Goal: Task Accomplishment & Management: Manage account settings

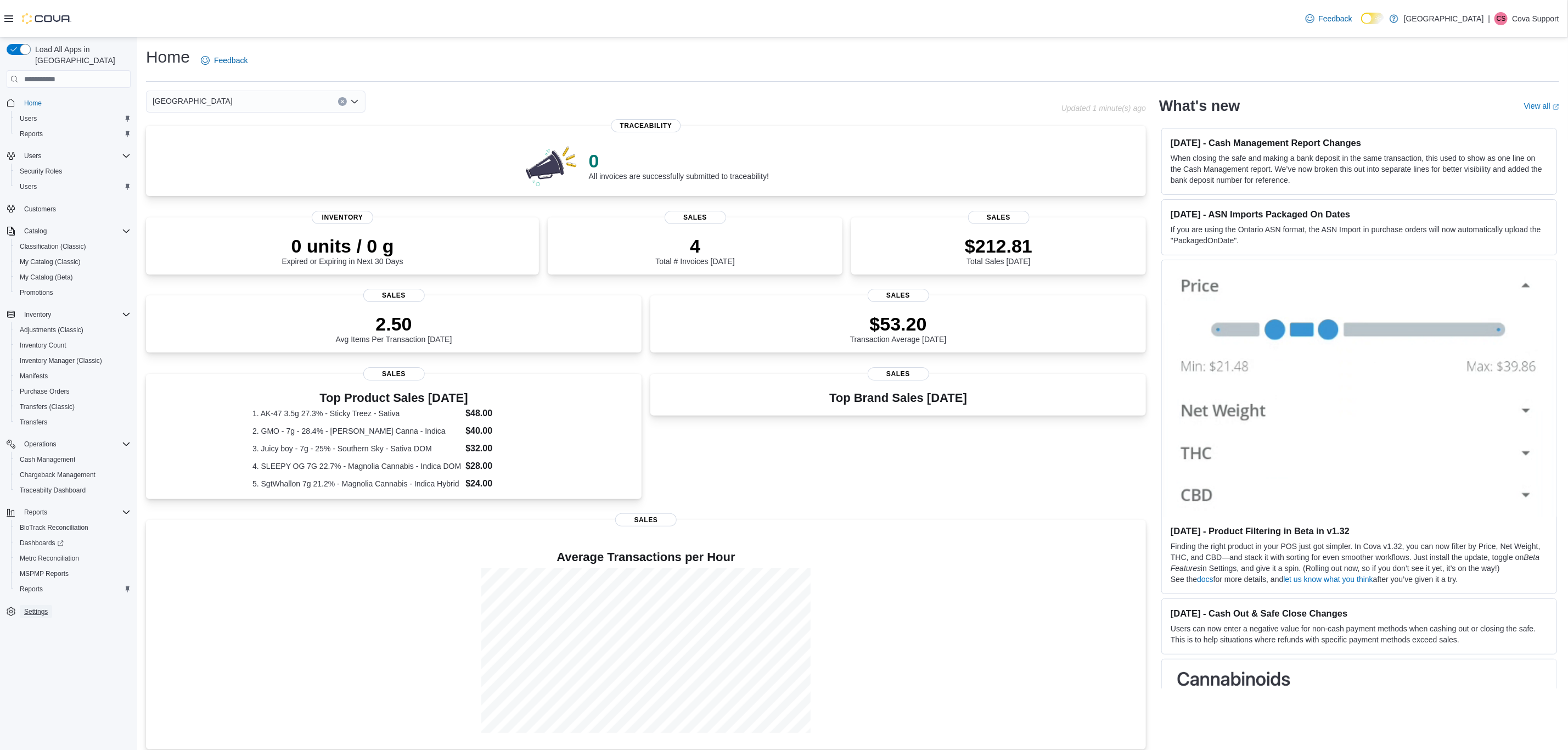
click at [45, 605] on span "Settings" at bounding box center [35, 612] width 23 height 13
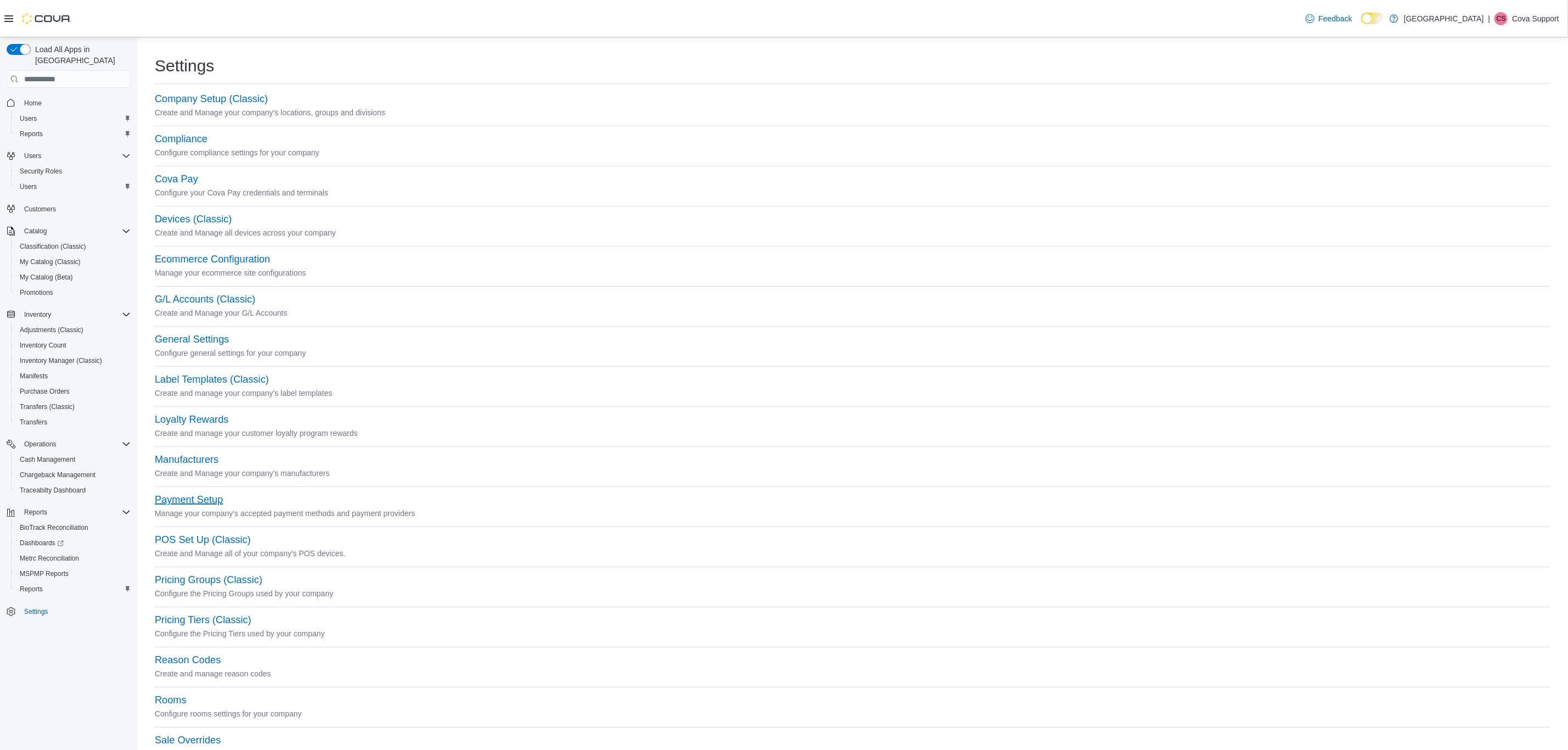
click at [186, 501] on button "Payment Setup" at bounding box center [188, 500] width 68 height 11
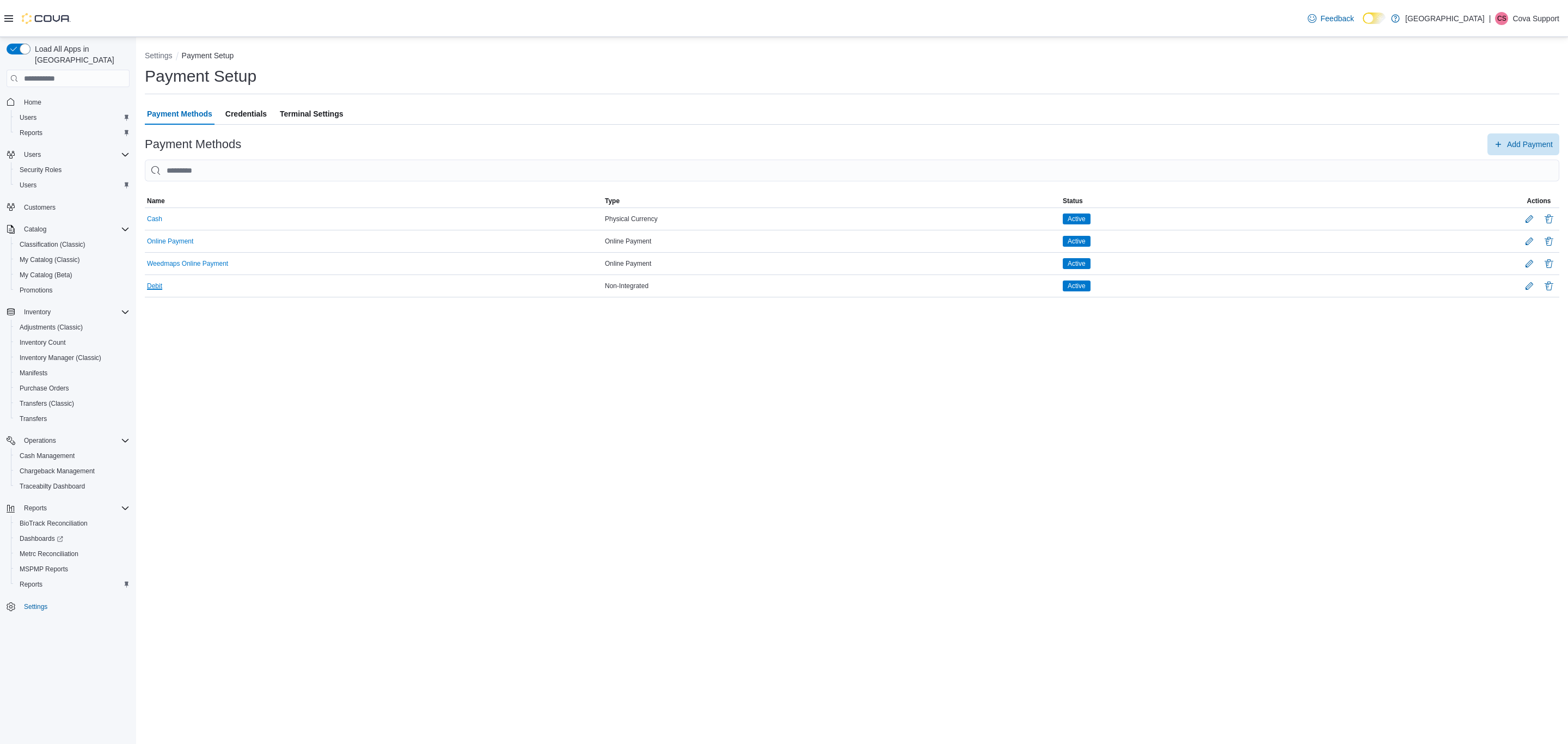
click at [158, 289] on button "Debit" at bounding box center [154, 286] width 15 height 8
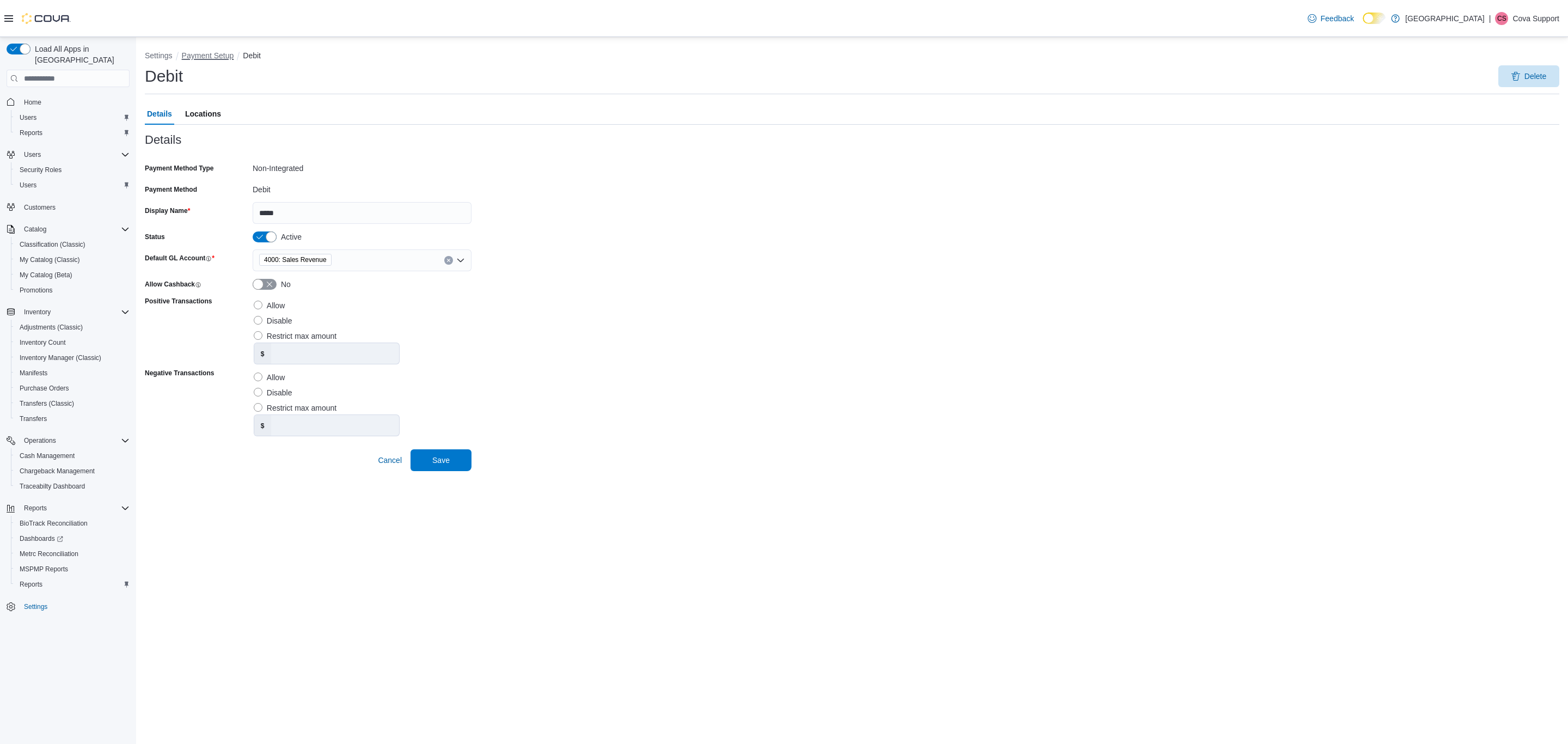
click at [219, 56] on button "Payment Setup" at bounding box center [208, 55] width 52 height 9
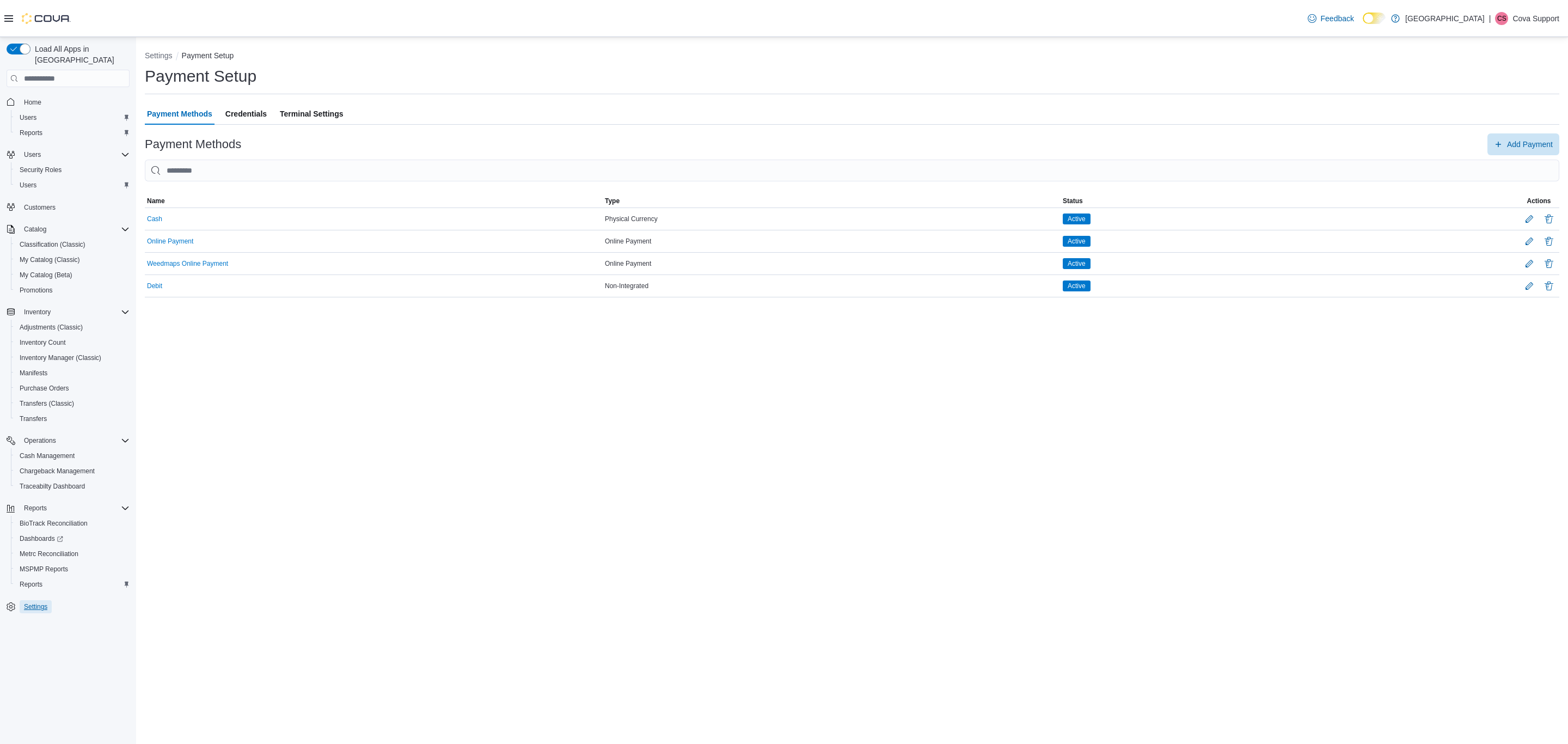
click at [38, 602] on span "Settings" at bounding box center [35, 606] width 23 height 9
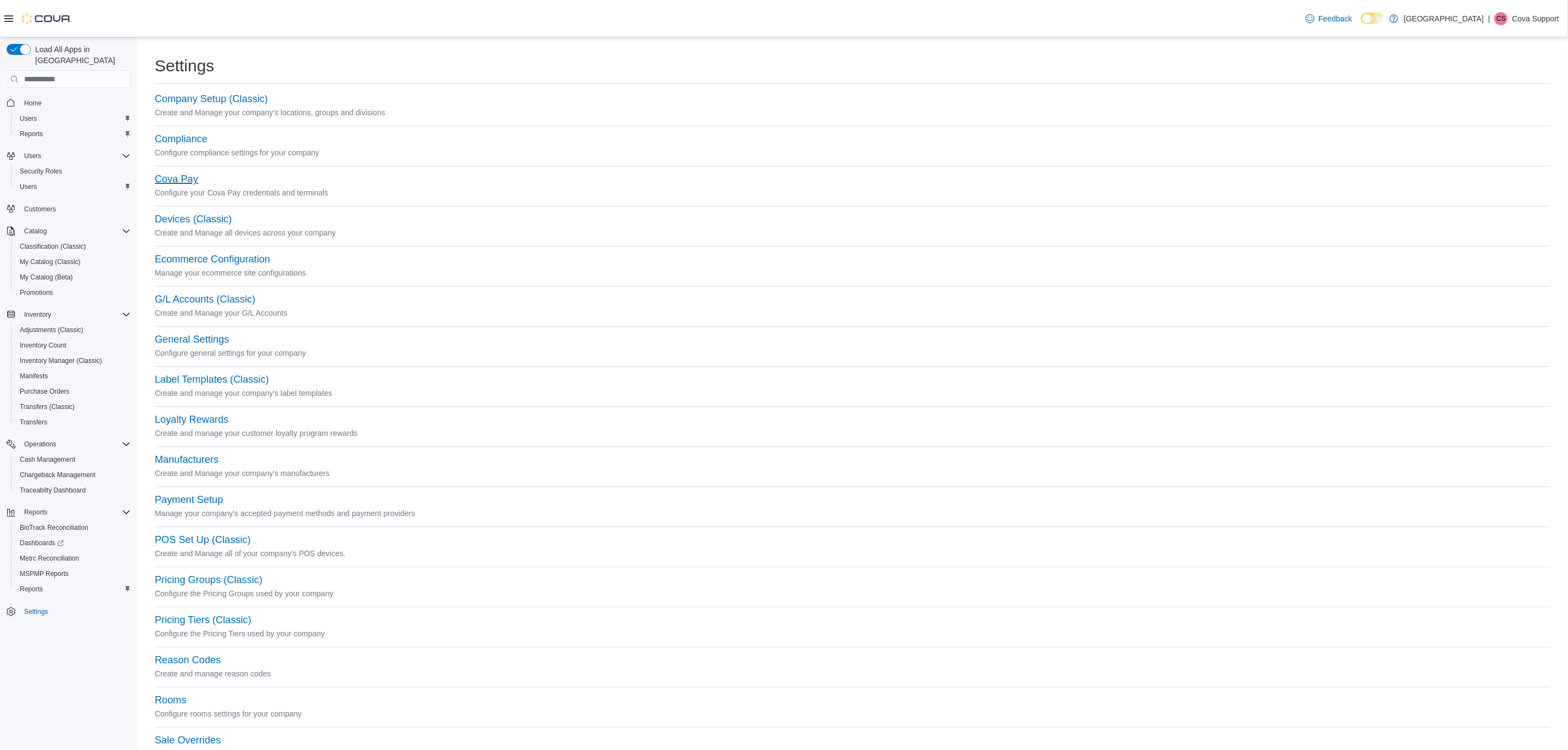
click at [192, 181] on button "Cova Pay" at bounding box center [176, 179] width 43 height 11
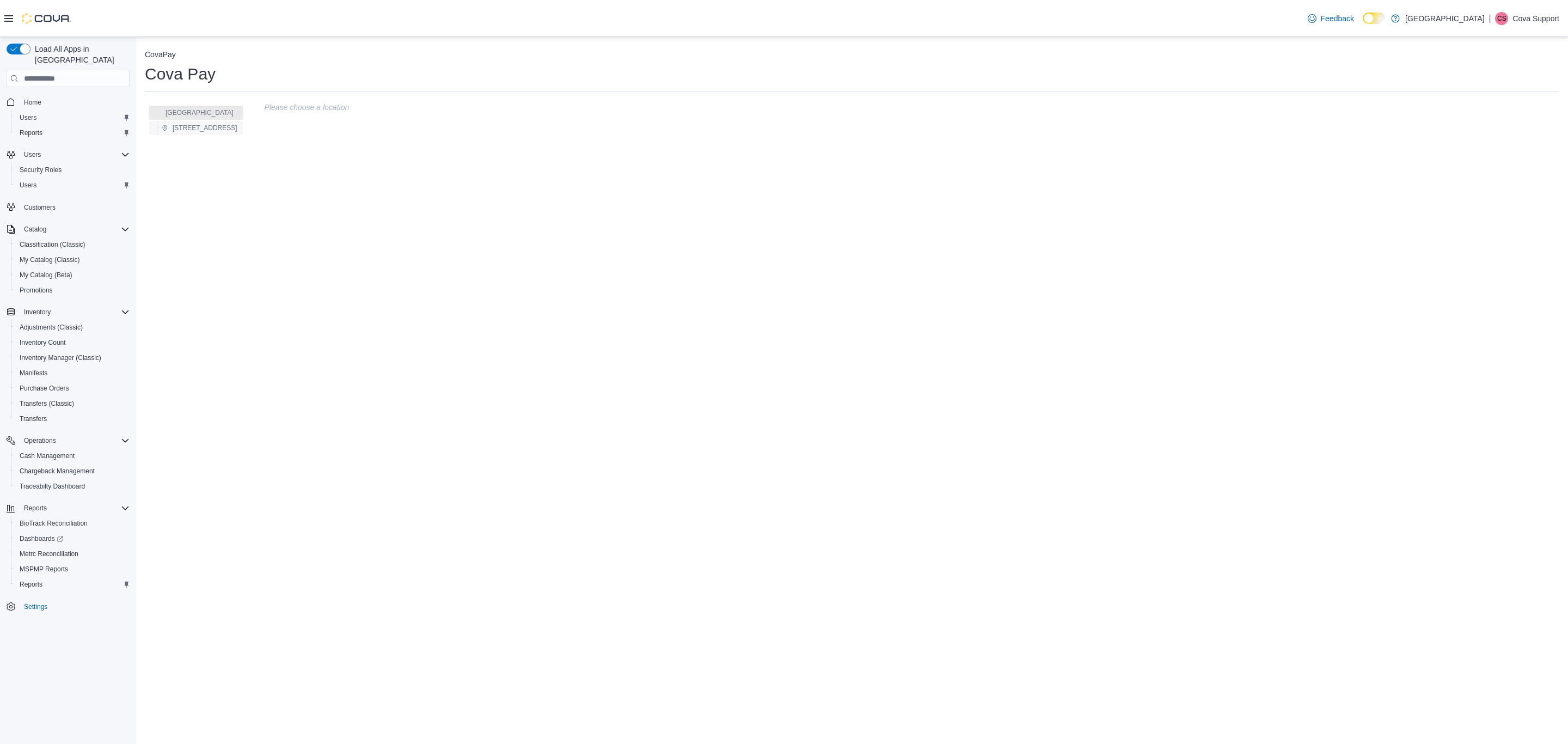
click at [206, 124] on span "1072 High St." at bounding box center [204, 128] width 65 height 9
click at [156, 57] on button "Settings" at bounding box center [158, 55] width 28 height 9
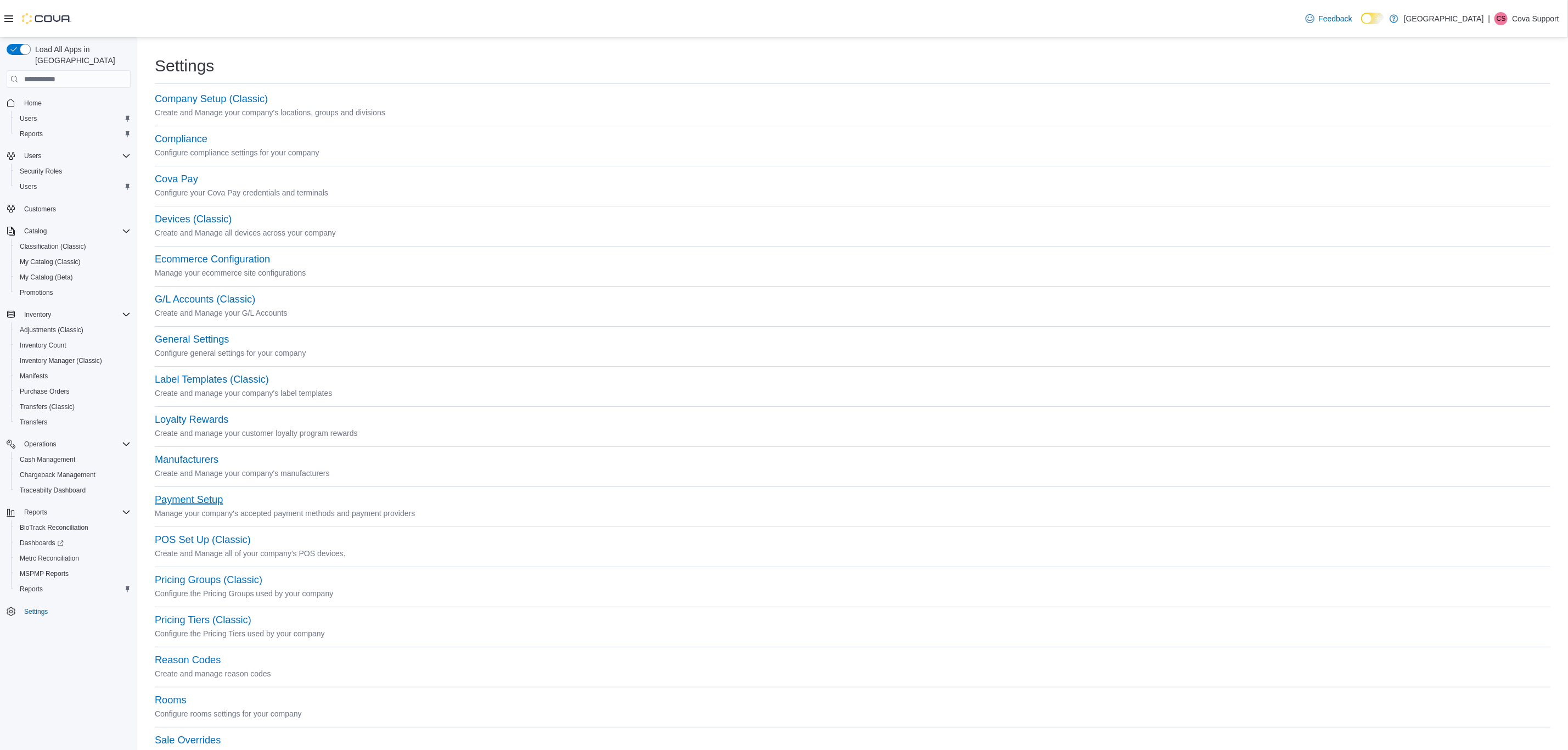
click at [195, 499] on button "Payment Setup" at bounding box center [188, 500] width 68 height 11
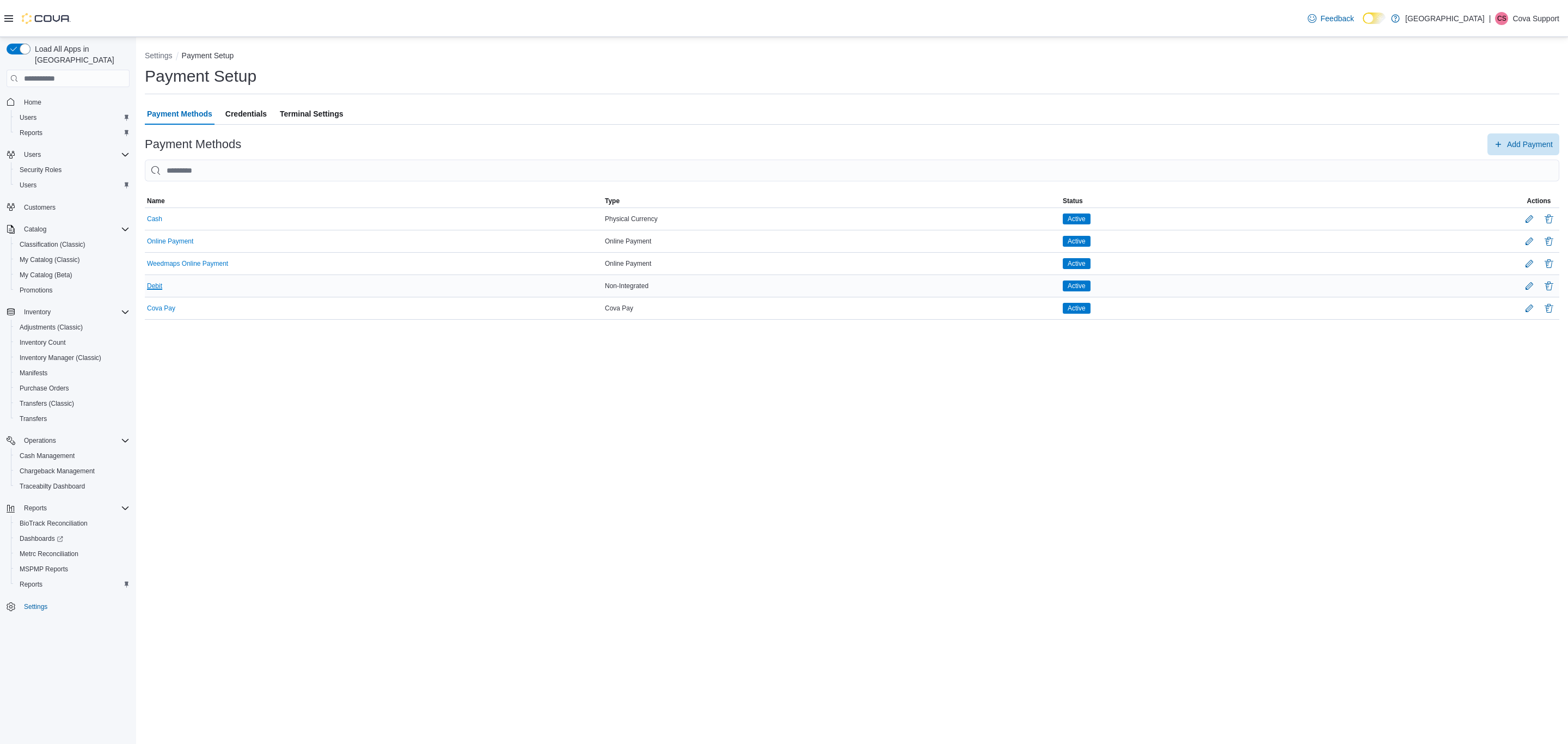
click at [159, 289] on button "Debit" at bounding box center [154, 286] width 15 height 8
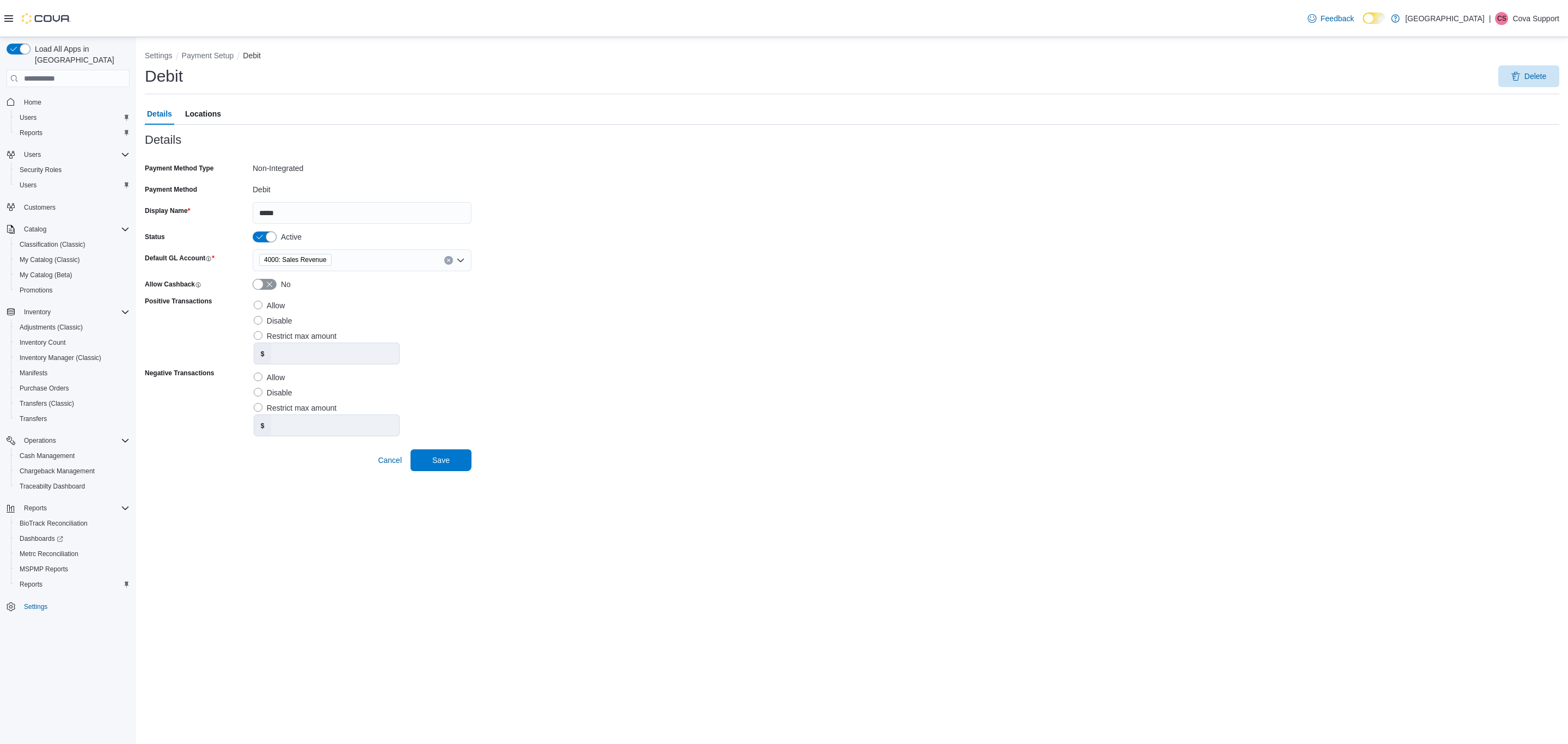
click at [195, 113] on span "Locations" at bounding box center [203, 113] width 36 height 22
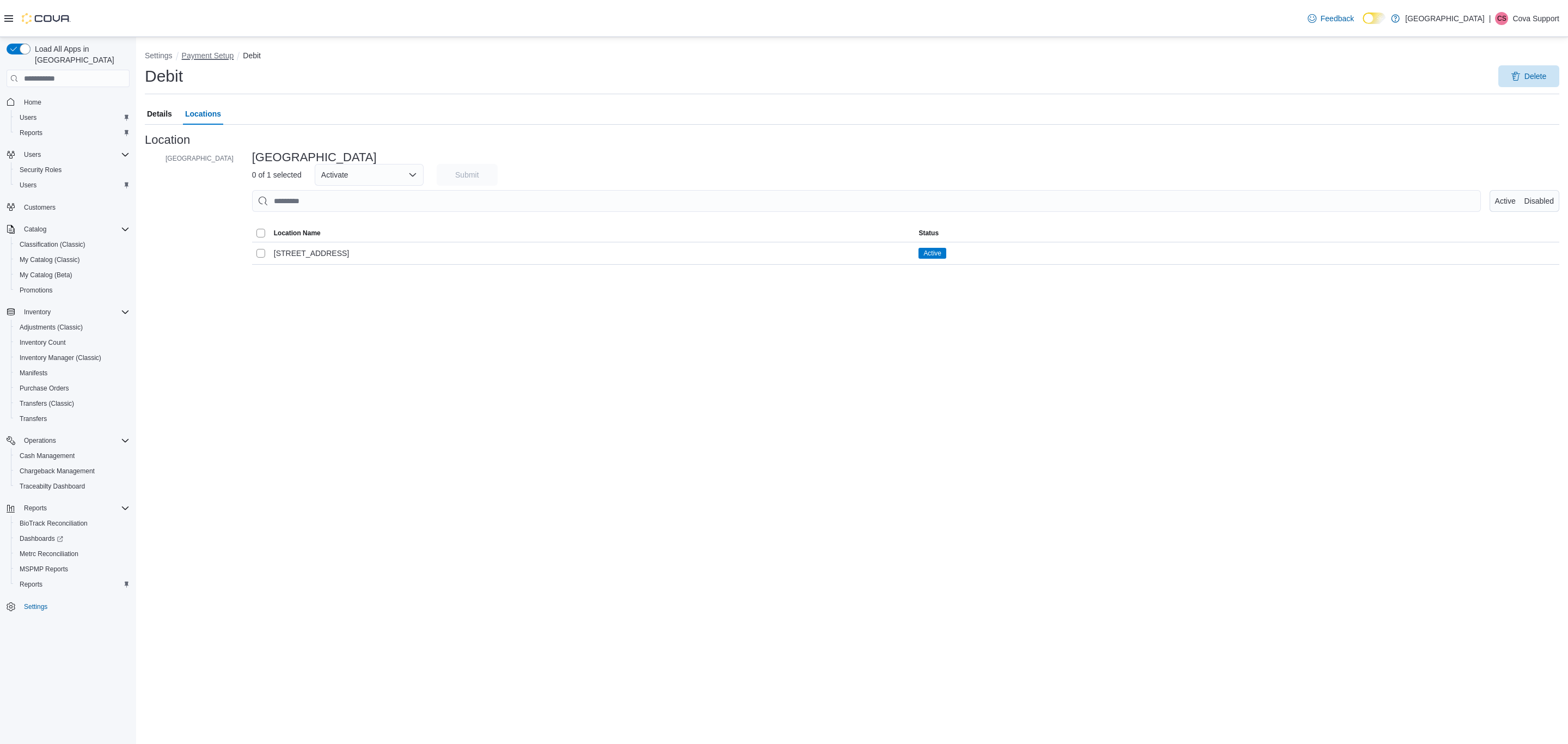
click at [206, 57] on button "Payment Setup" at bounding box center [208, 55] width 52 height 9
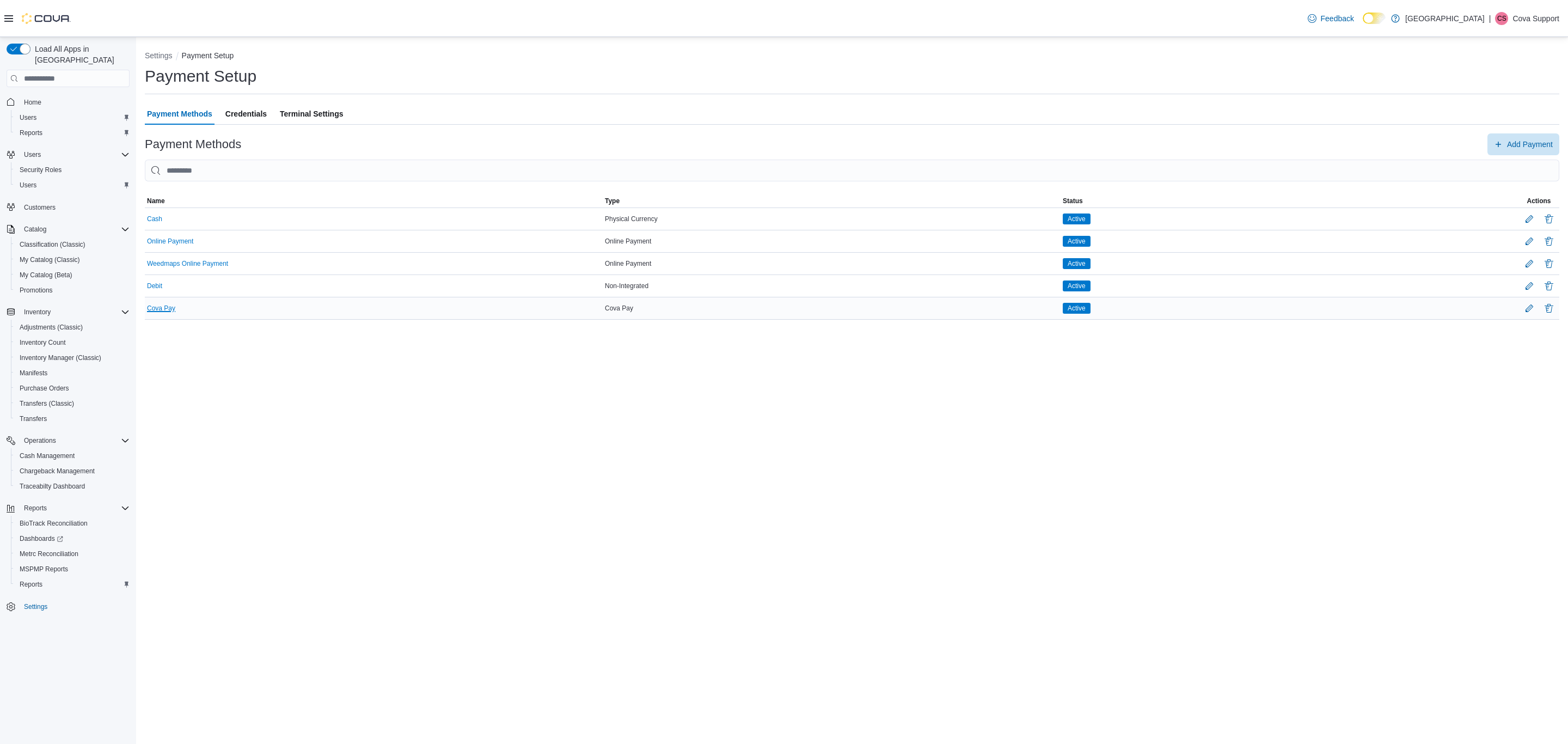
click at [170, 307] on button "Cova Pay" at bounding box center [160, 308] width 28 height 8
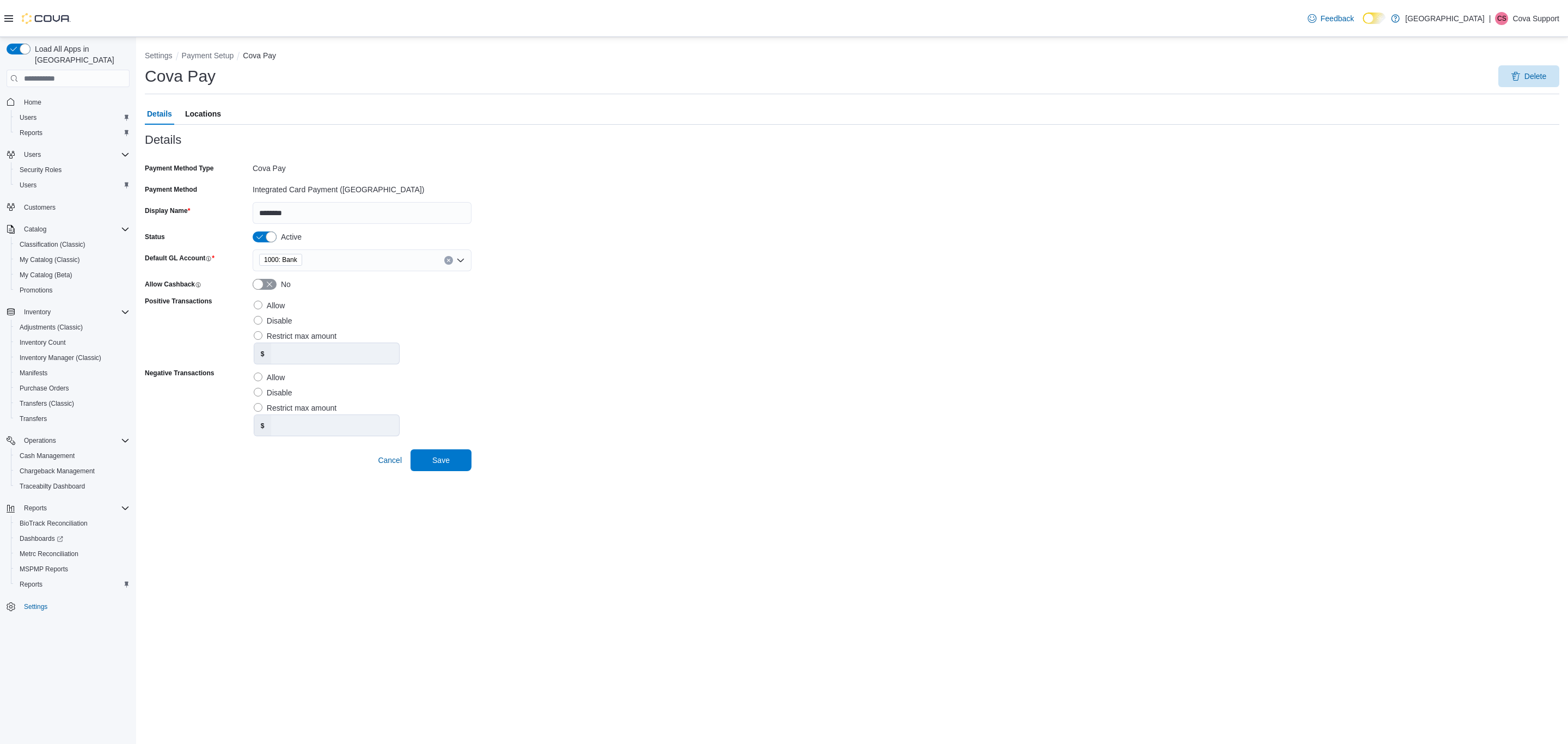
click at [200, 110] on span "Locations" at bounding box center [203, 113] width 36 height 22
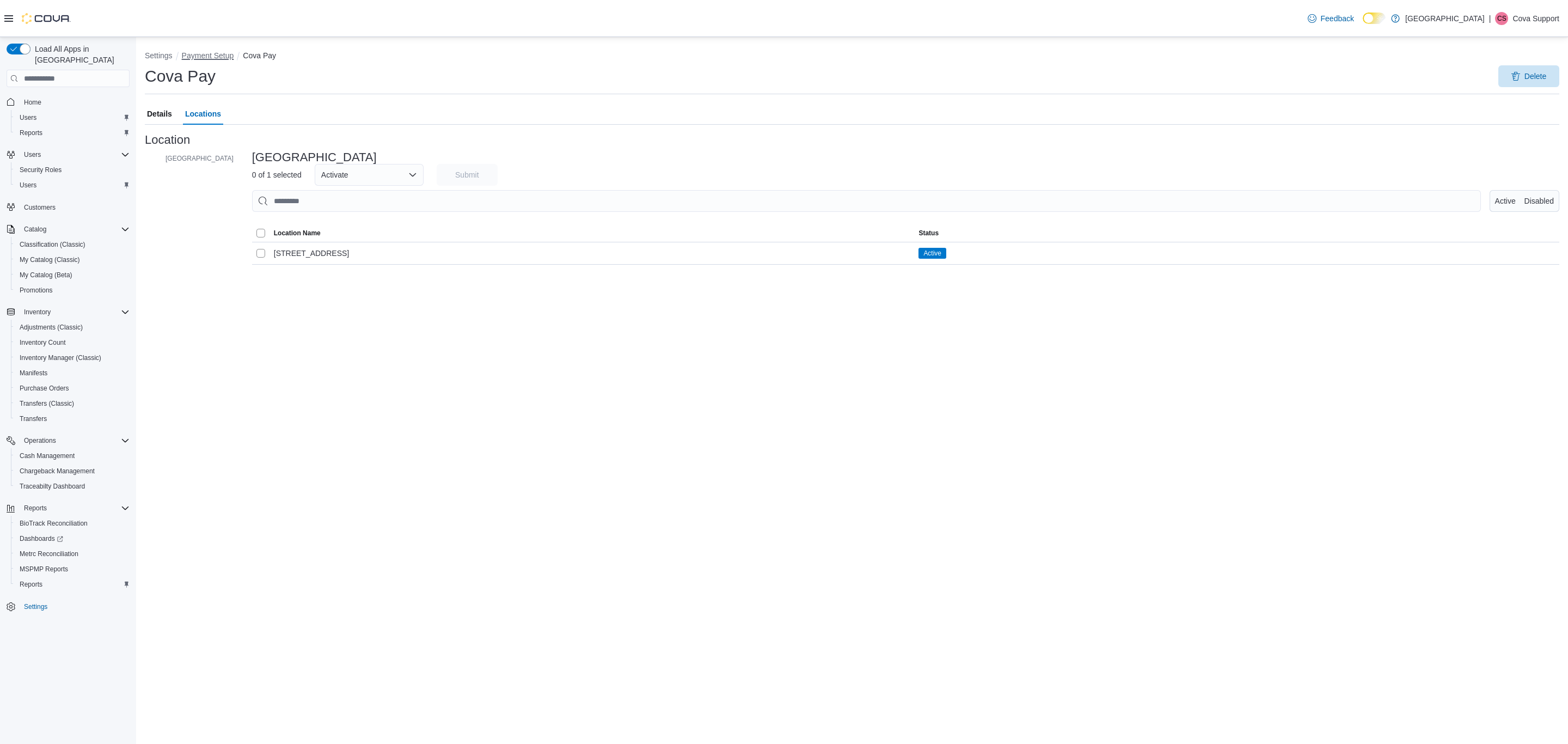
click at [200, 57] on button "Payment Setup" at bounding box center [208, 55] width 52 height 9
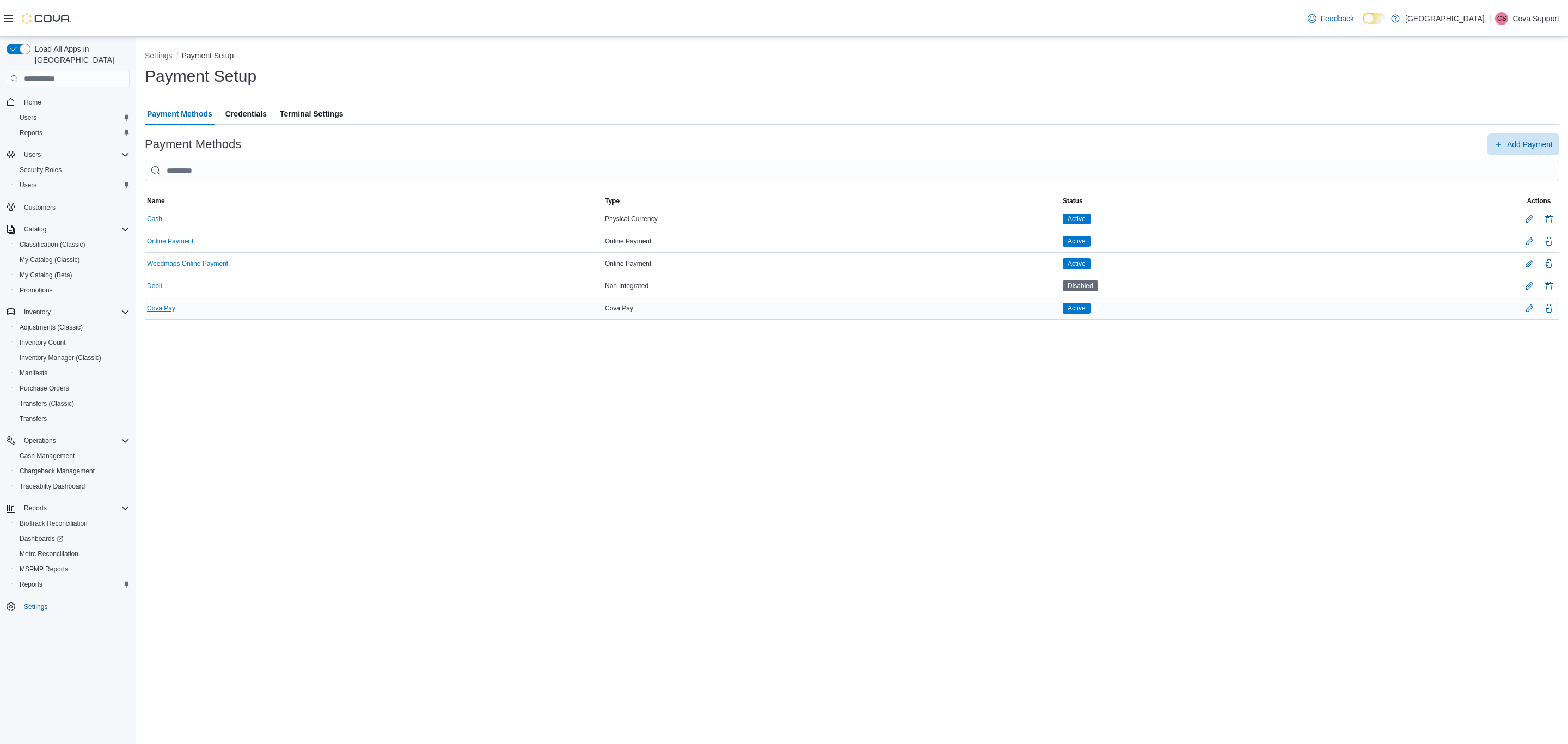
click at [162, 309] on button "Cova Pay" at bounding box center [160, 308] width 28 height 8
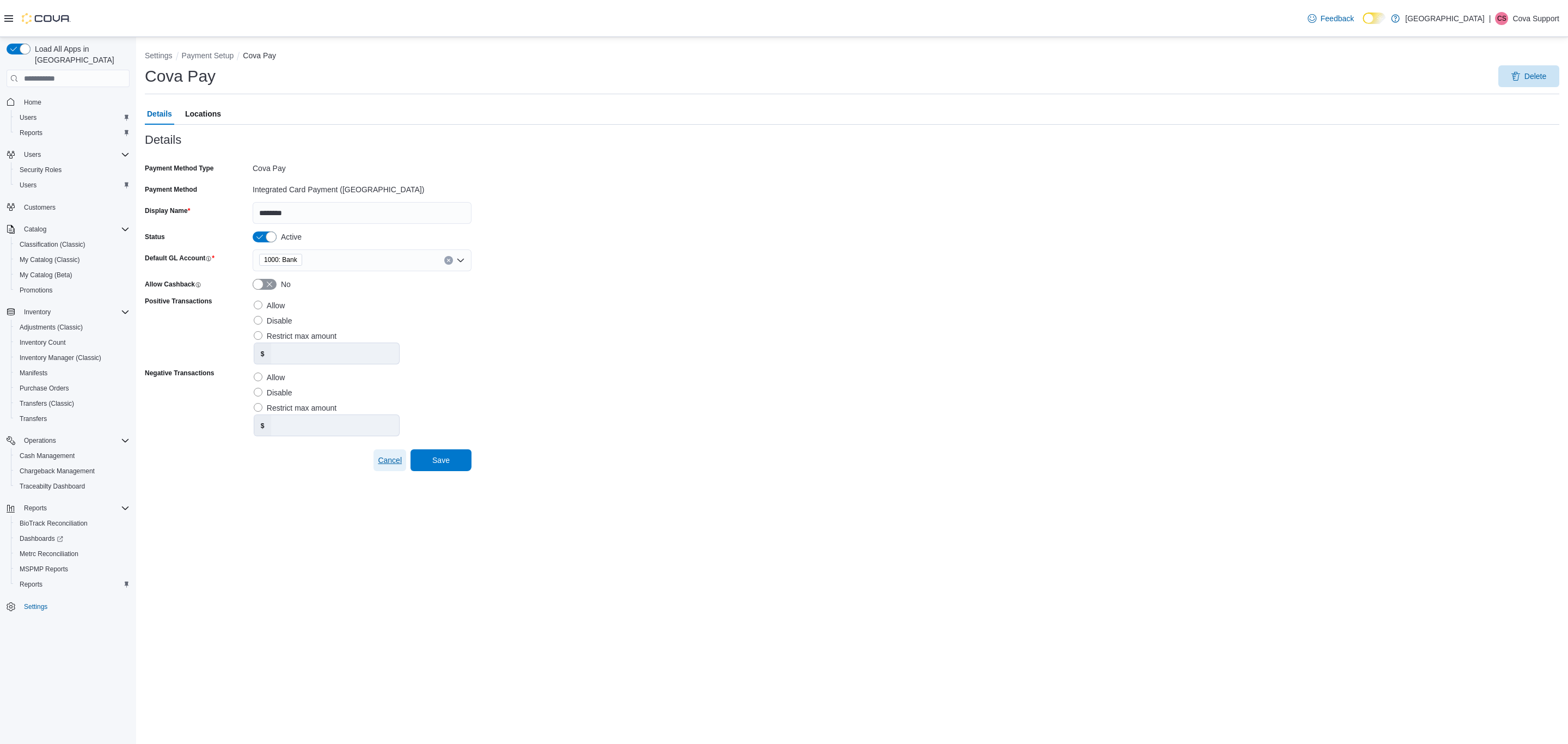
drag, startPoint x: 378, startPoint y: 465, endPoint x: 371, endPoint y: 514, distance: 49.5
click at [378, 465] on span "Cancel" at bounding box center [390, 460] width 24 height 22
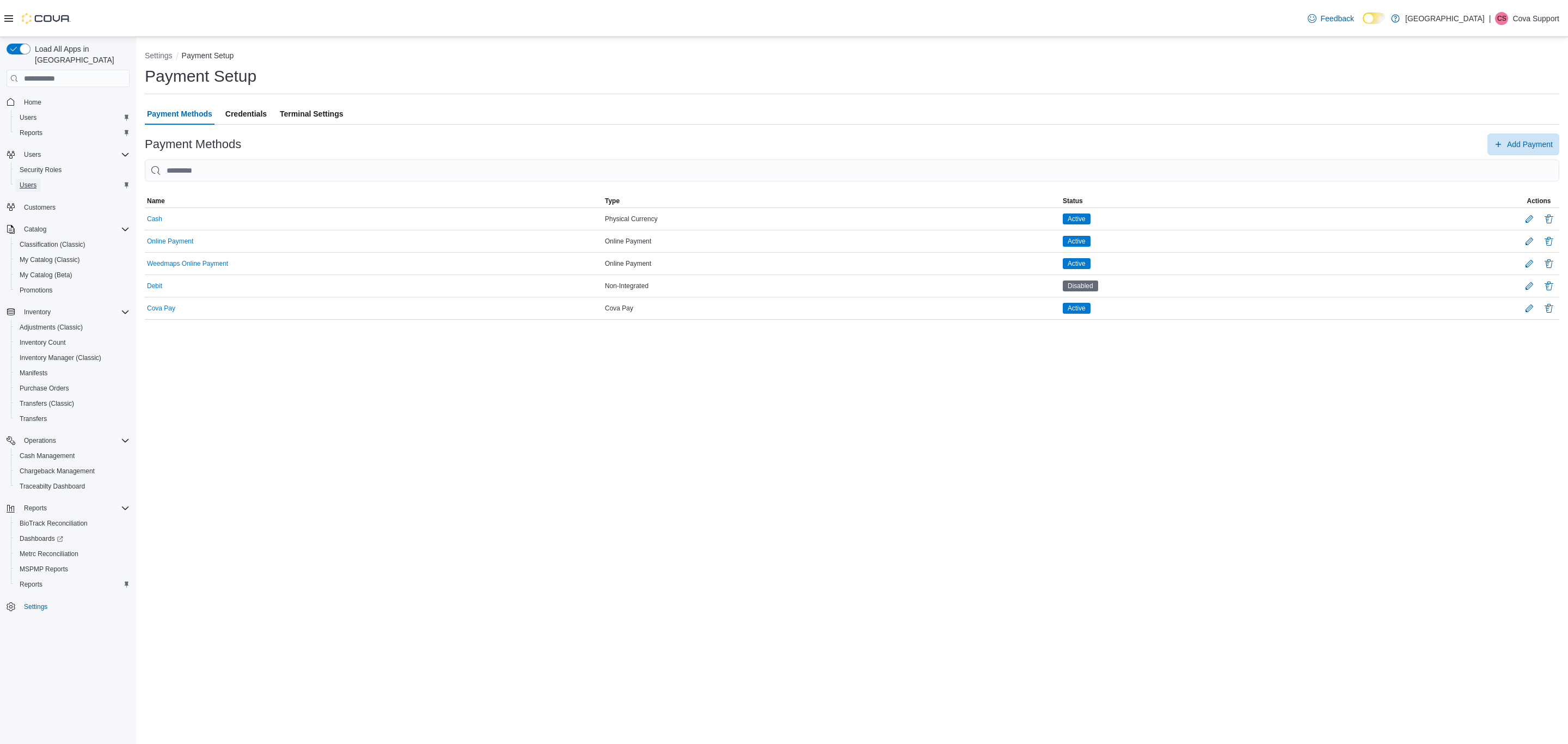
click at [37, 179] on link "Users" at bounding box center [28, 185] width 26 height 13
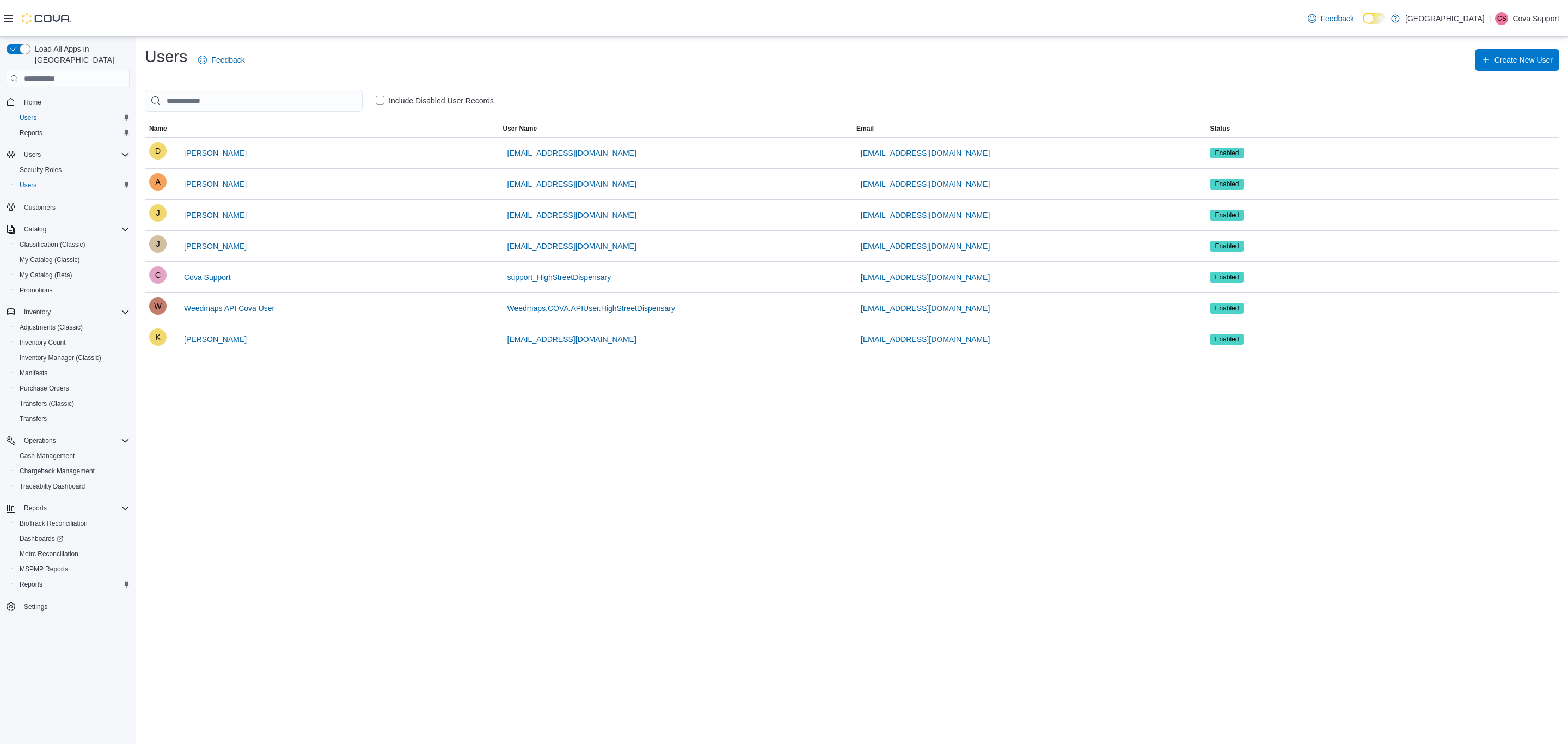
click at [53, 600] on span "Settings" at bounding box center [75, 606] width 110 height 14
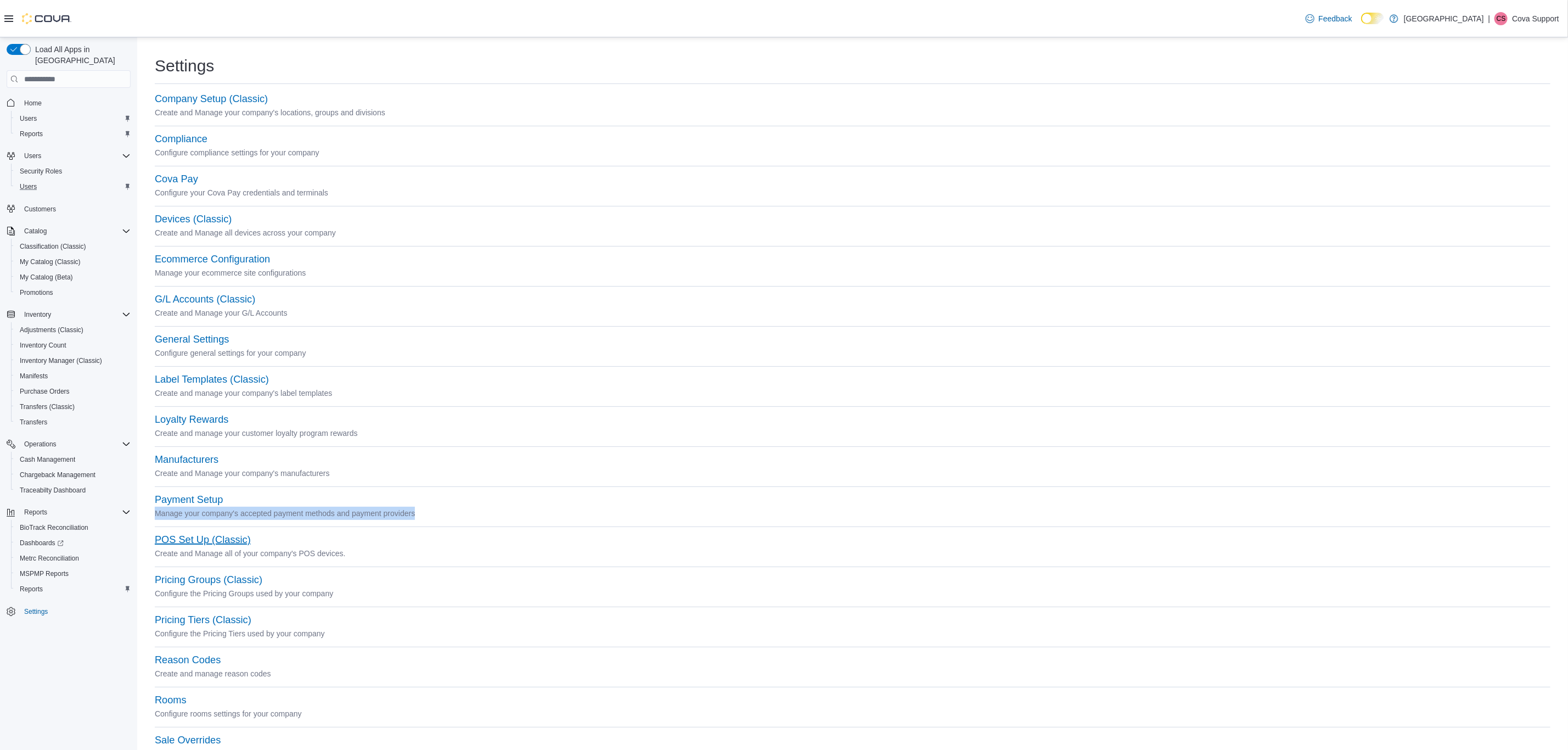
drag, startPoint x: 206, startPoint y: 534, endPoint x: 180, endPoint y: 507, distance: 37.5
click at [321, 484] on div "Company Setup (Classic) Create and Manage your company's locations, groups and …" at bounding box center [852, 513] width 1396 height 841
click at [182, 502] on button "Payment Setup" at bounding box center [188, 500] width 68 height 11
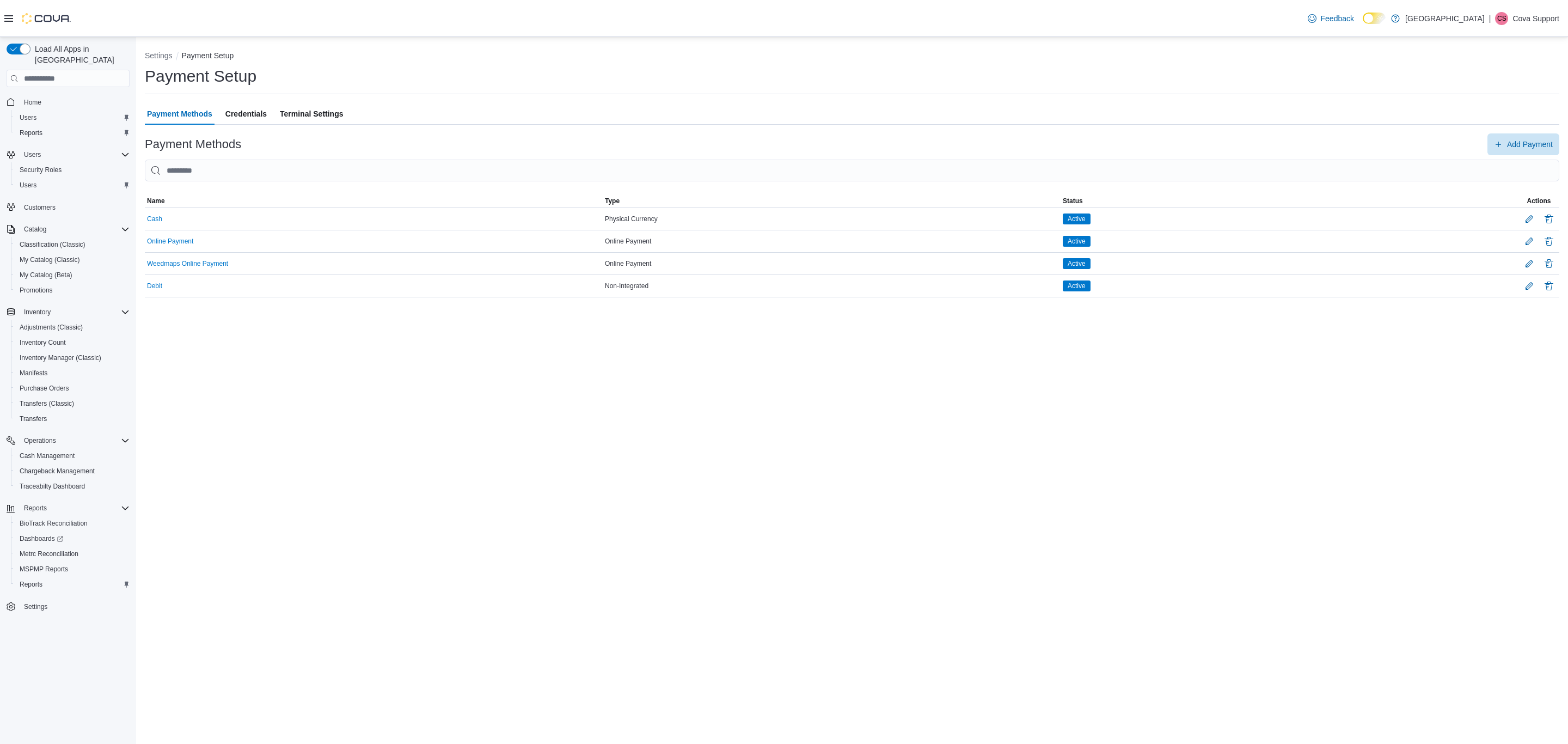
click at [1514, 25] on p "Cova Support" at bounding box center [1535, 18] width 47 height 13
click at [1480, 107] on span "Sign Out" at bounding box center [1489, 113] width 30 height 11
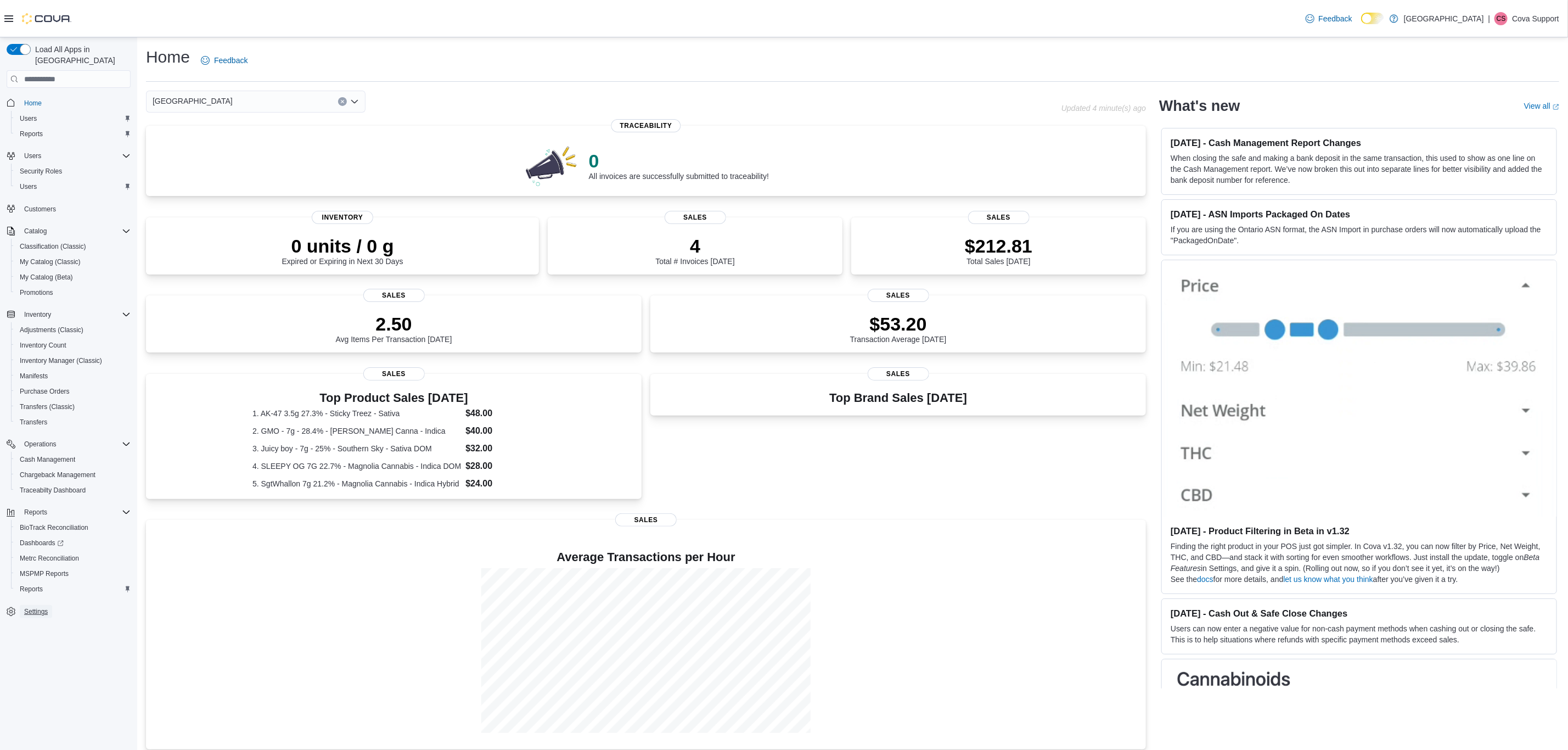
click at [40, 607] on span "Settings" at bounding box center [35, 611] width 23 height 9
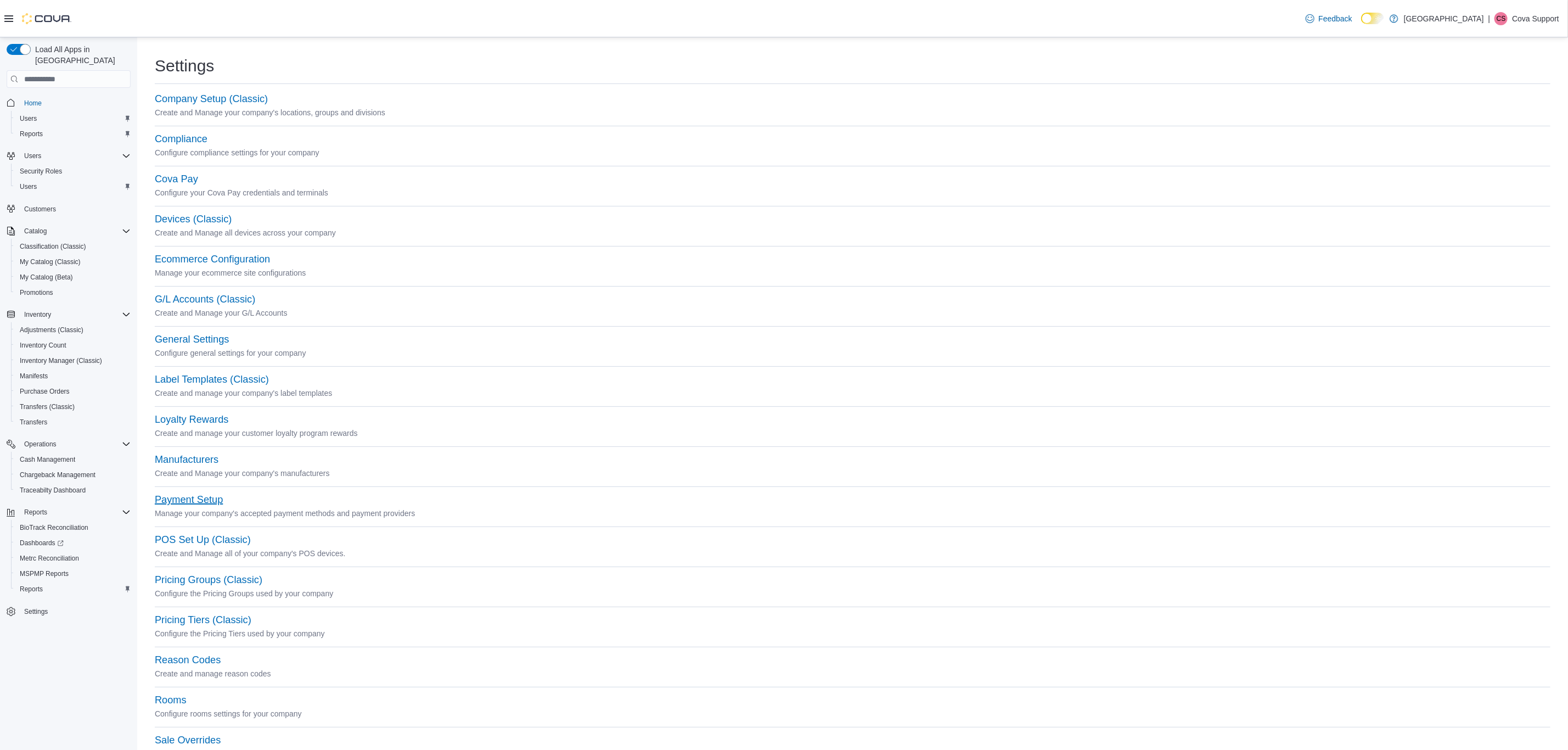
click at [188, 505] on button "Payment Setup" at bounding box center [188, 500] width 68 height 11
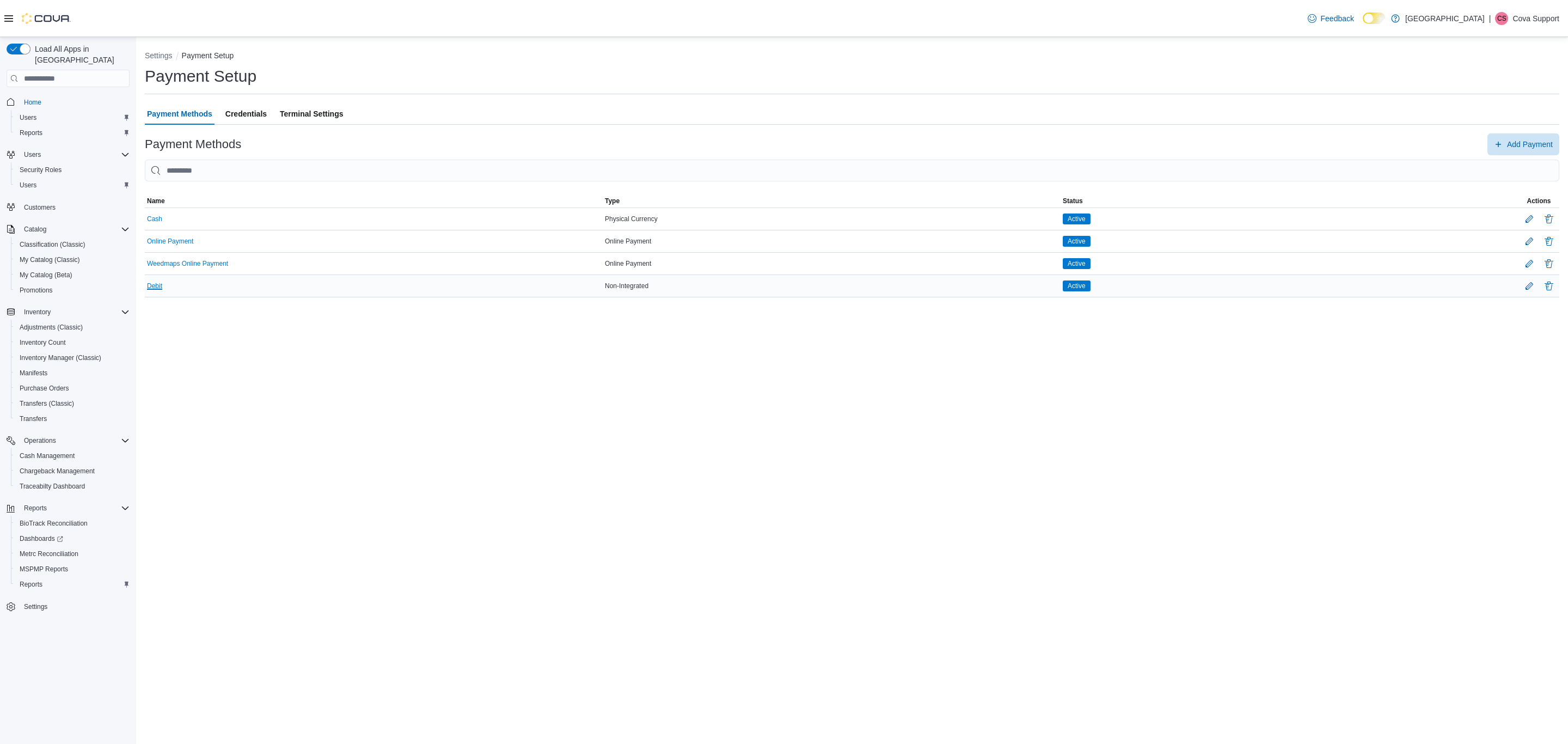
click at [151, 288] on button "Debit" at bounding box center [154, 286] width 15 height 8
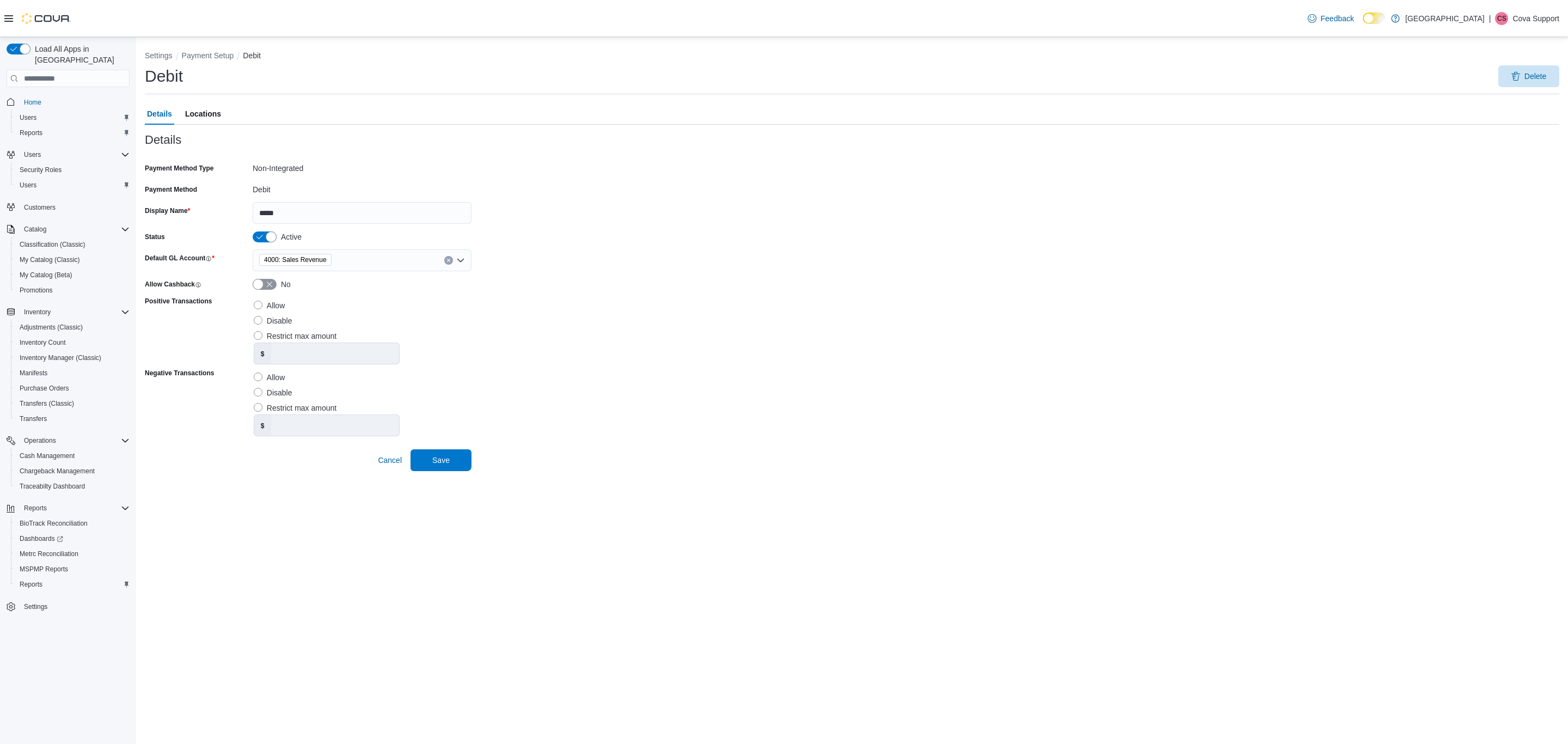
click at [1526, 22] on p "Cova Support" at bounding box center [1535, 18] width 47 height 13
click at [1480, 109] on span "Sign Out" at bounding box center [1489, 113] width 30 height 11
